Goal: Communication & Community: Answer question/provide support

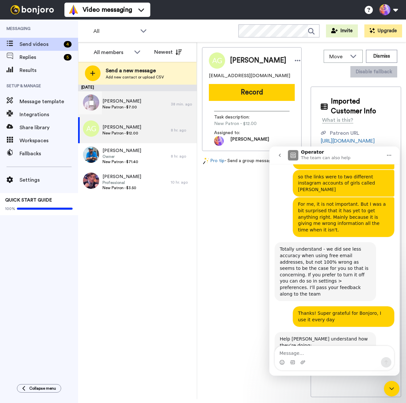
scroll to position [1, 0]
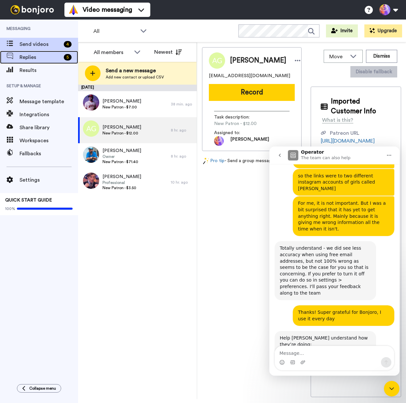
click at [35, 54] on span "Replies" at bounding box center [41, 57] width 42 height 8
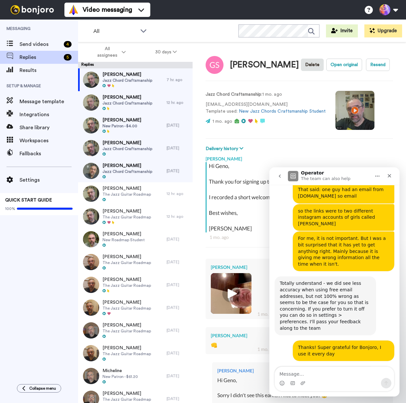
scroll to position [330, 0]
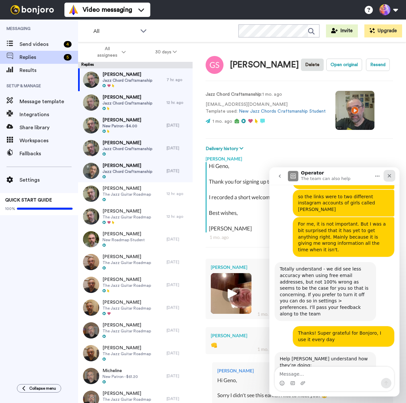
click at [387, 175] on icon "Close" at bounding box center [389, 175] width 5 height 5
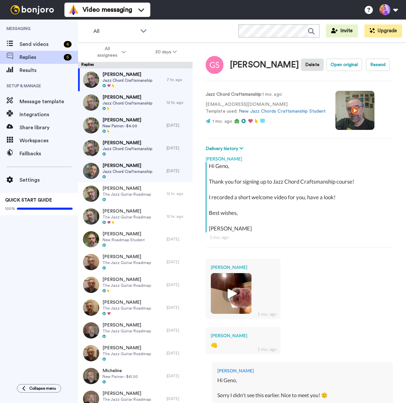
type textarea "x"
